Goal: Transaction & Acquisition: Purchase product/service

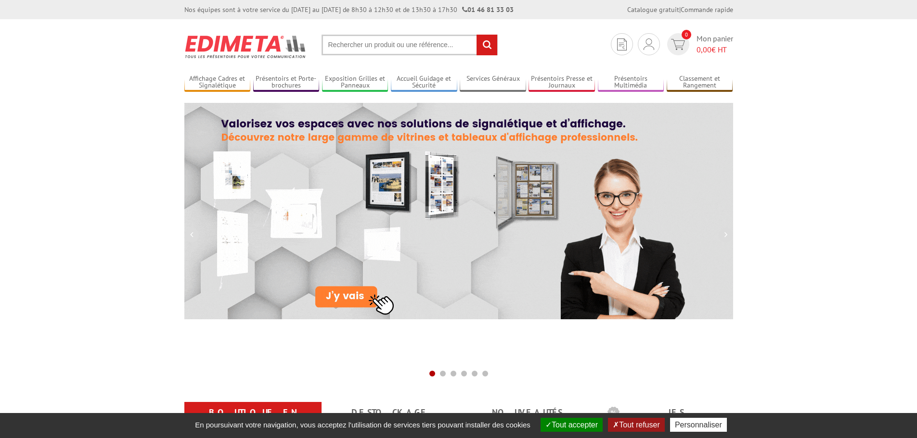
click at [358, 293] on img at bounding box center [458, 211] width 549 height 217
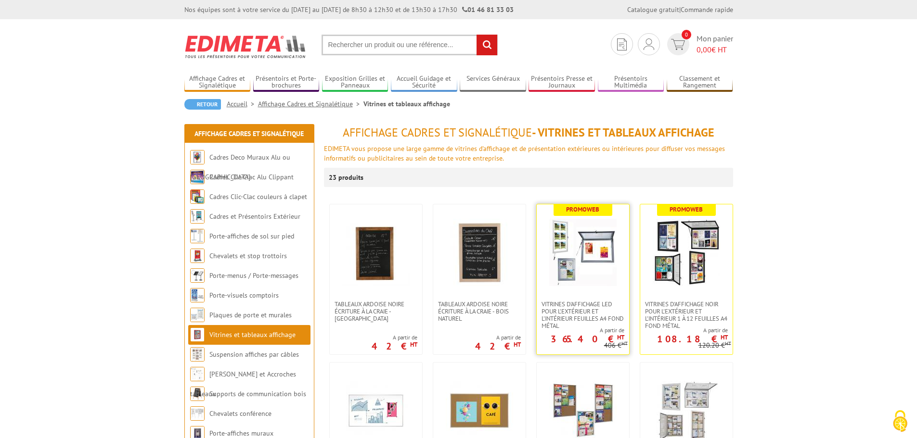
click at [583, 263] on img at bounding box center [582, 252] width 67 height 67
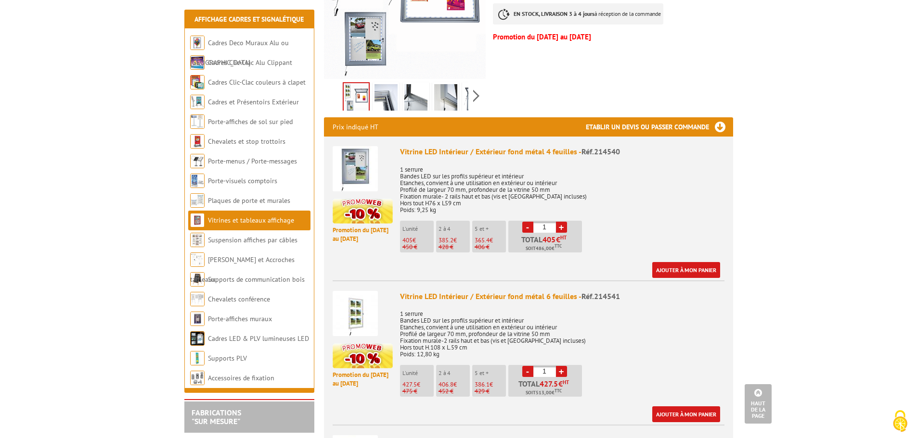
scroll to position [289, 0]
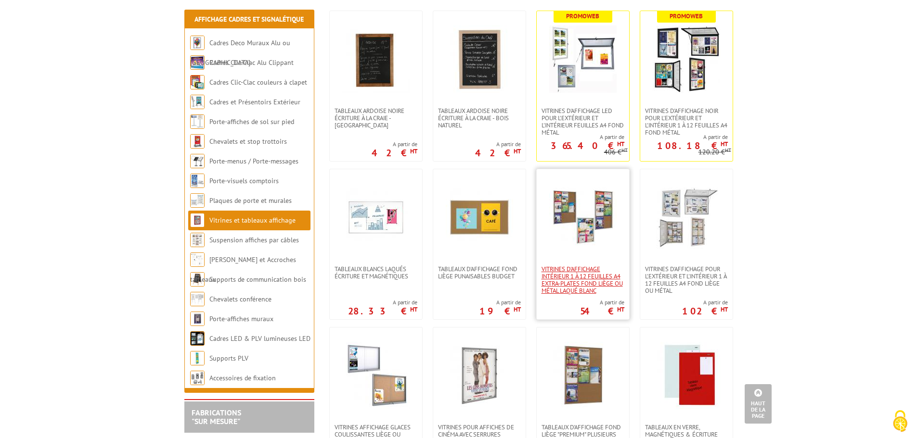
scroll to position [192, 0]
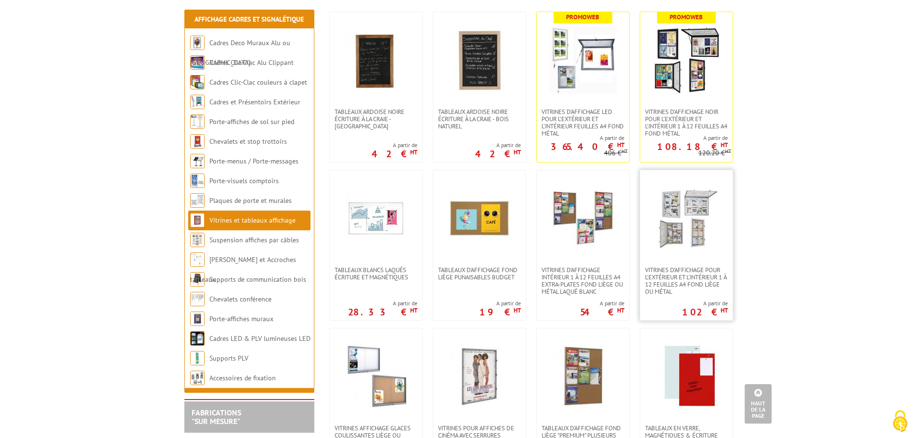
click at [674, 214] on img at bounding box center [686, 218] width 67 height 67
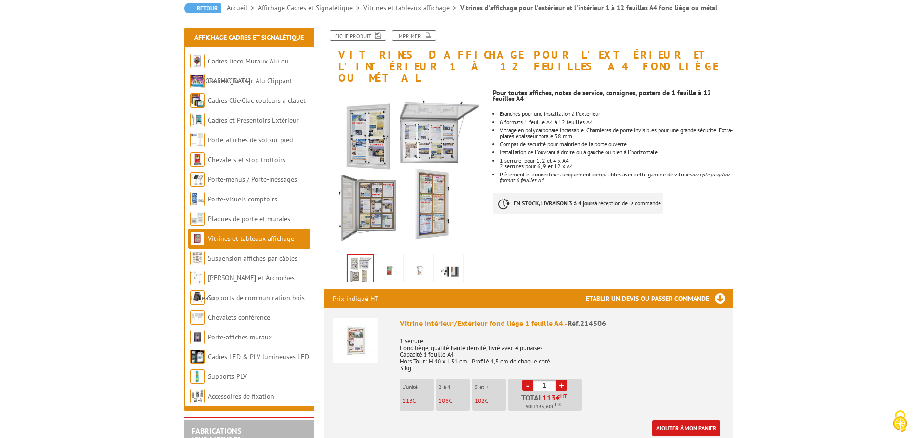
scroll to position [289, 0]
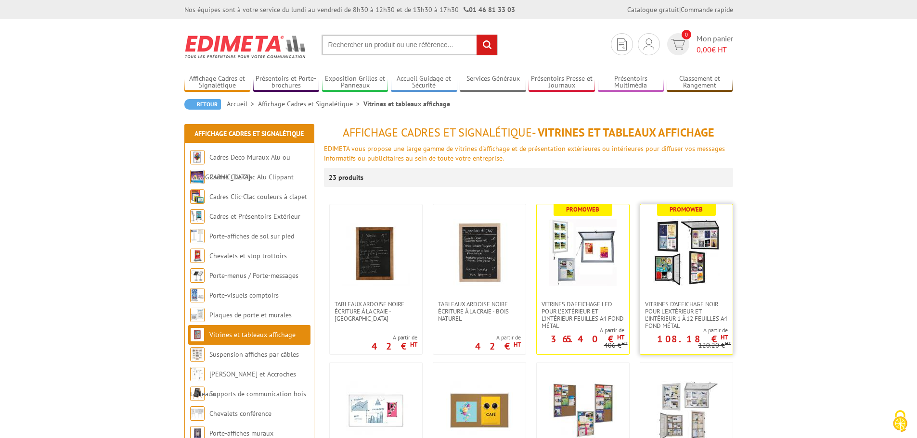
click at [690, 288] on link at bounding box center [686, 253] width 92 height 96
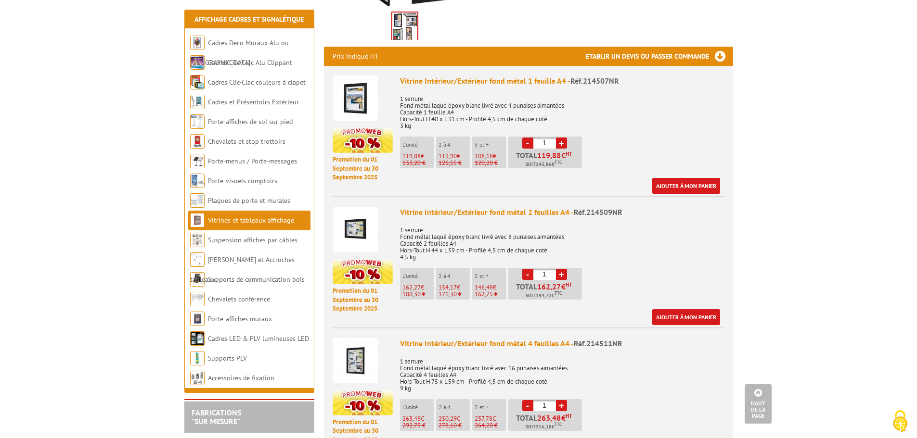
scroll to position [385, 0]
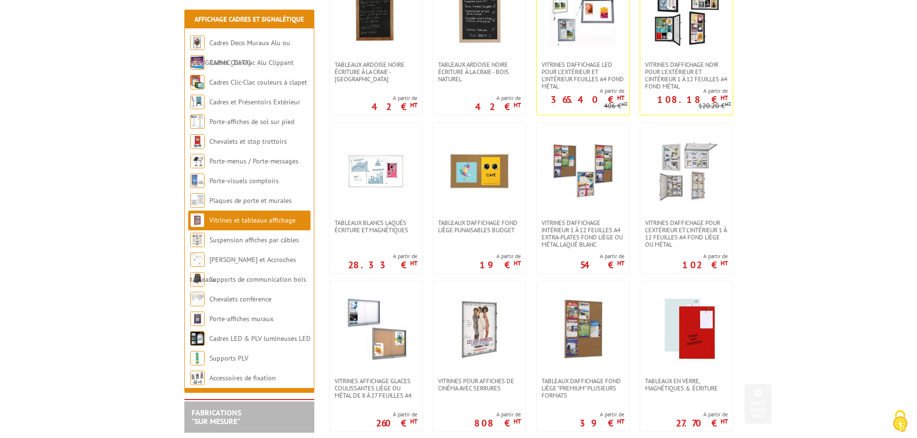
scroll to position [241, 0]
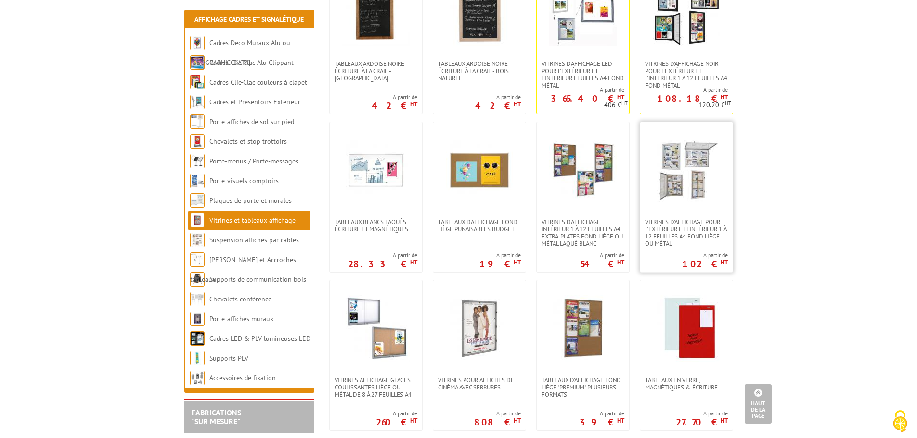
drag, startPoint x: 698, startPoint y: 207, endPoint x: 699, endPoint y: 203, distance: 4.8
click at [698, 206] on link at bounding box center [686, 170] width 92 height 96
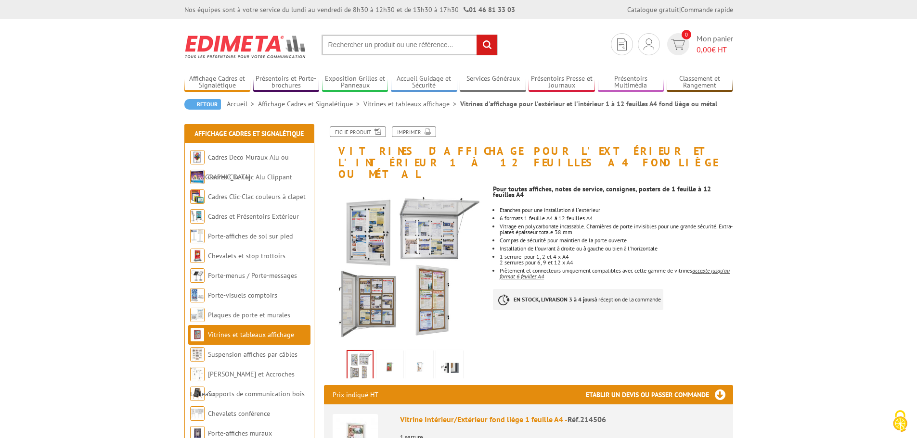
click at [398, 49] on input "text" at bounding box center [409, 45] width 176 height 21
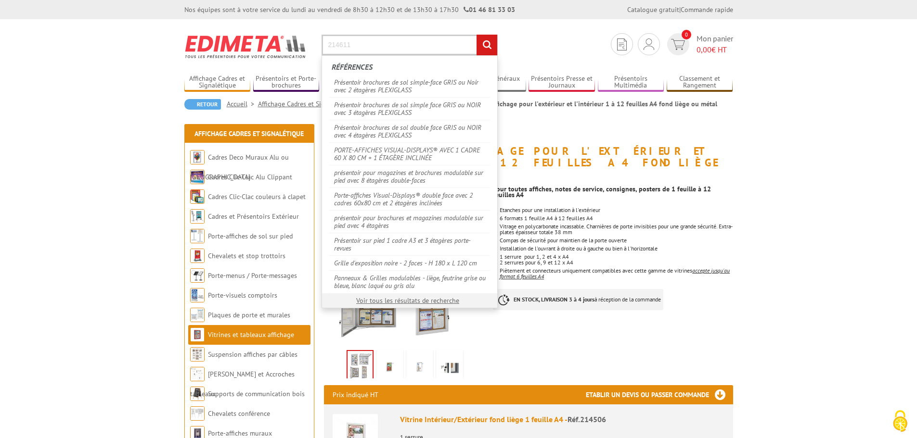
type input "214611"
click at [476, 35] on input "rechercher" at bounding box center [486, 45] width 21 height 21
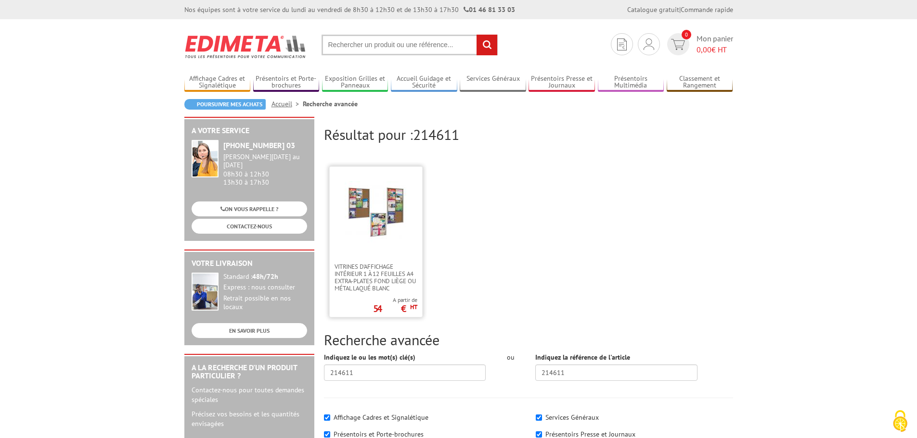
click at [356, 218] on img at bounding box center [376, 212] width 63 height 63
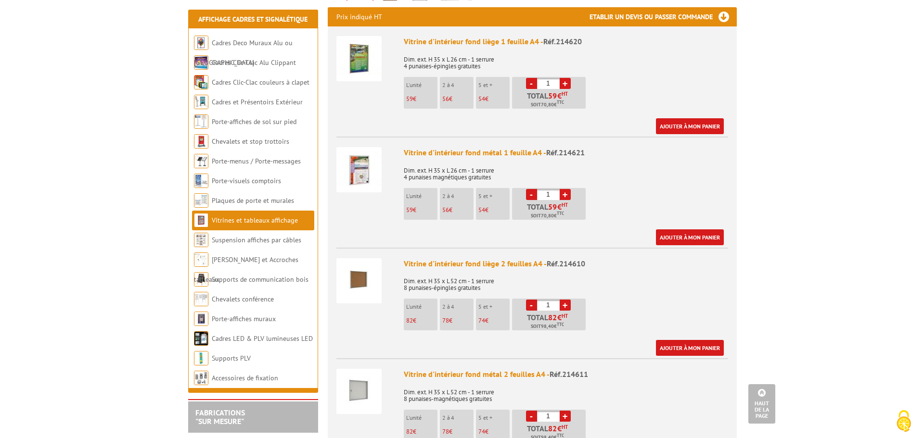
scroll to position [433, 0]
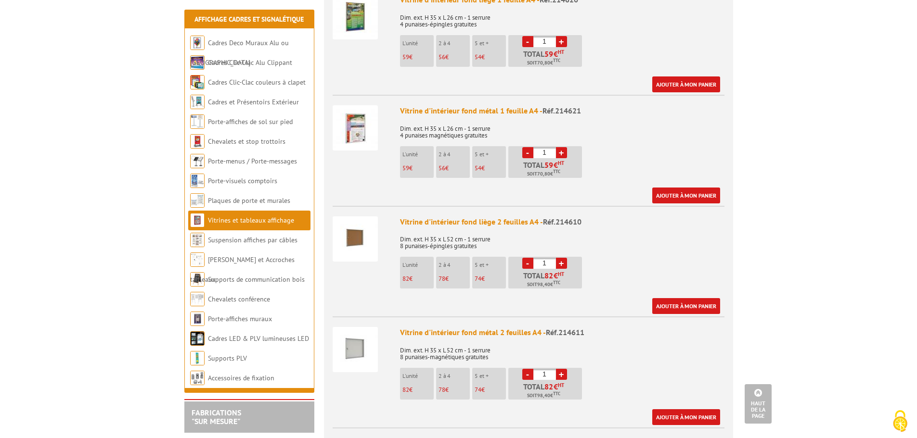
click at [358, 327] on img at bounding box center [355, 349] width 45 height 45
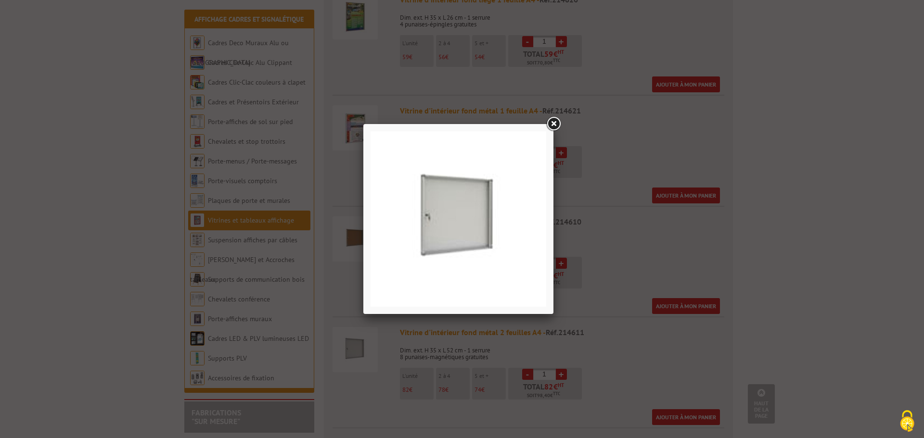
click at [551, 126] on link at bounding box center [553, 123] width 17 height 17
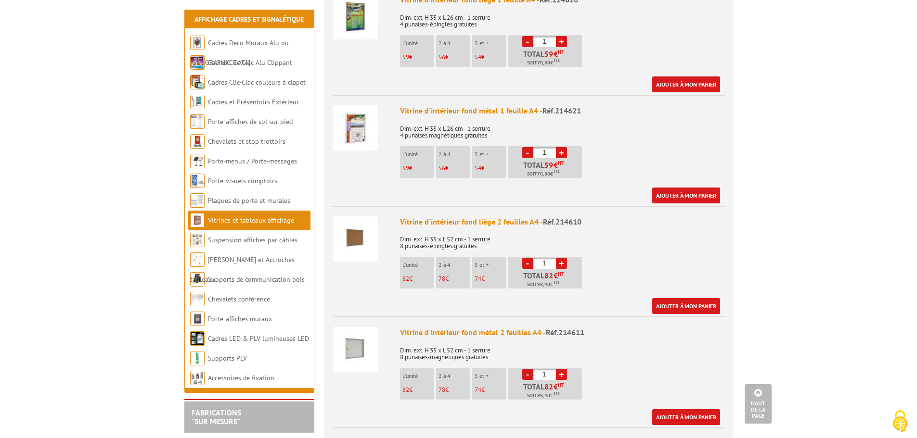
click at [690, 409] on link "Ajouter à mon panier" at bounding box center [686, 417] width 68 height 16
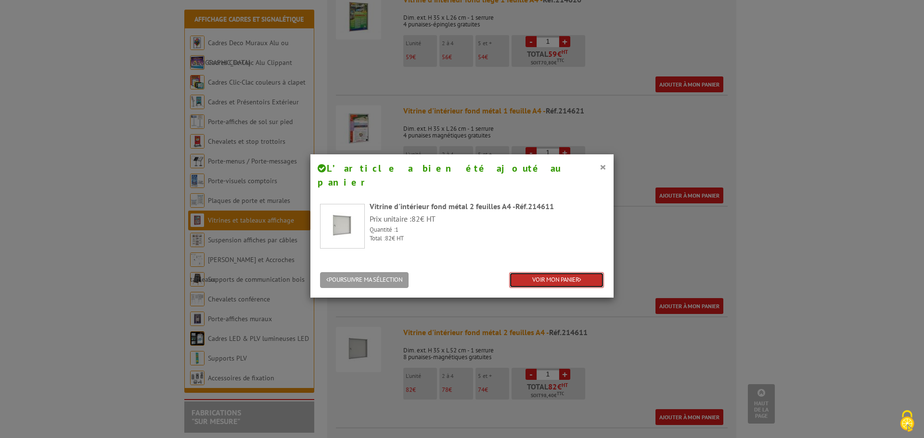
click at [534, 272] on link "VOIR MON PANIER" at bounding box center [556, 280] width 95 height 16
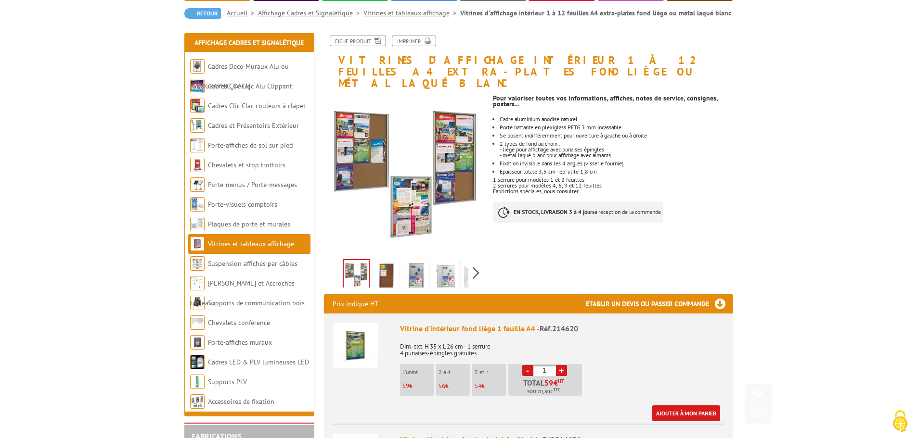
scroll to position [48, 0]
